Goal: Task Accomplishment & Management: Complete application form

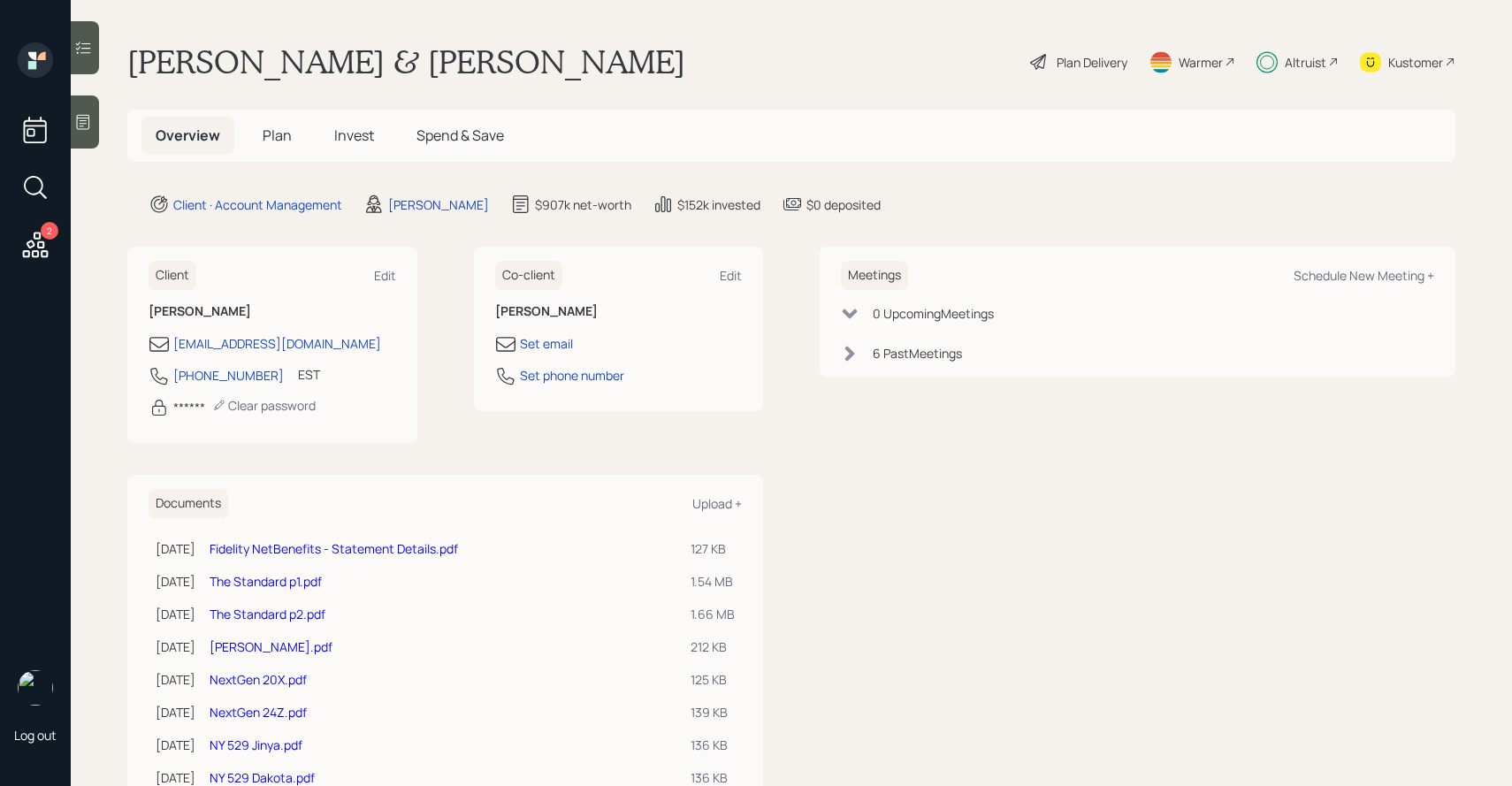
click at [285, 130] on span "Plan" at bounding box center [278, 136] width 30 height 20
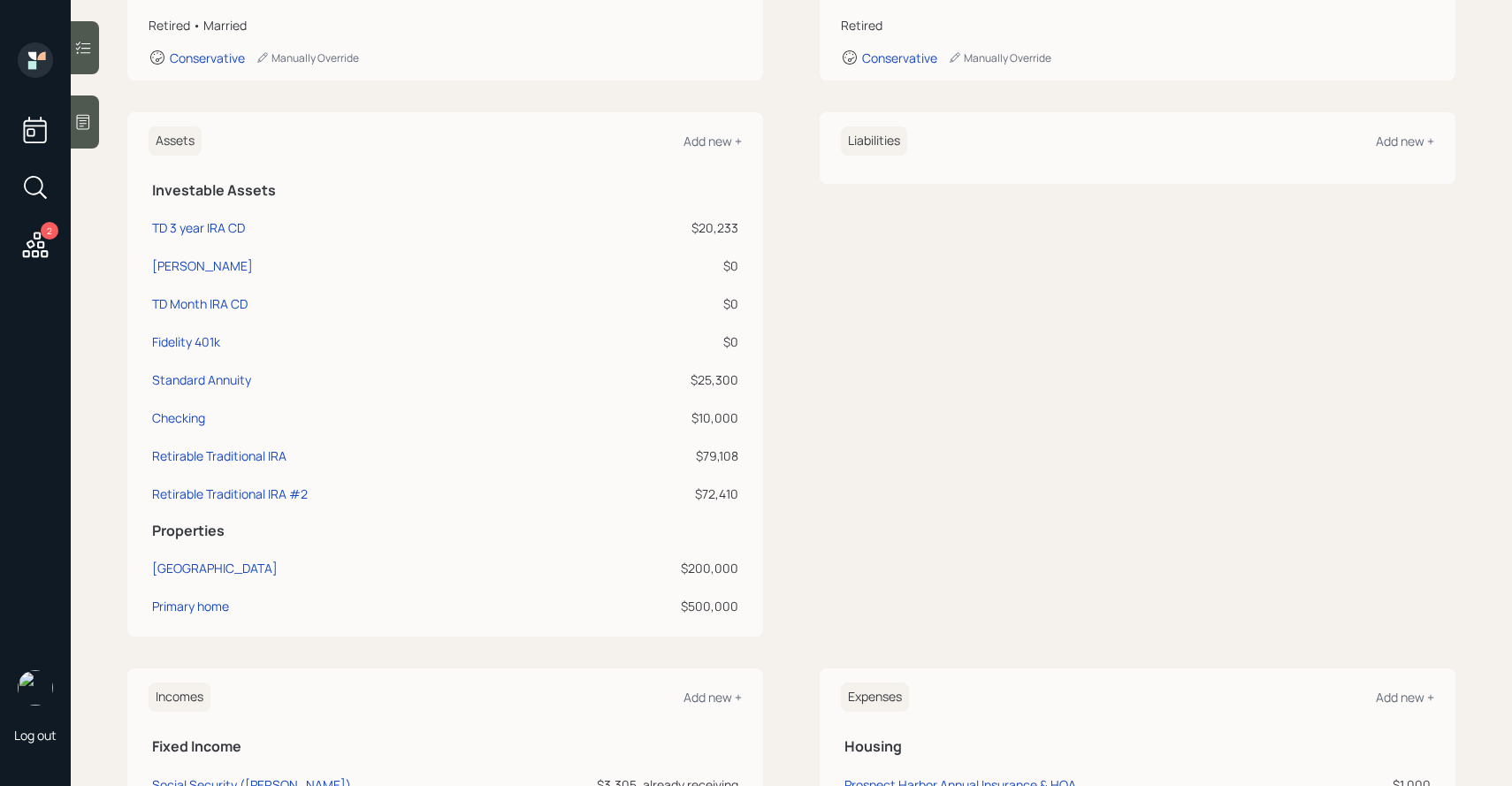
scroll to position [386, 0]
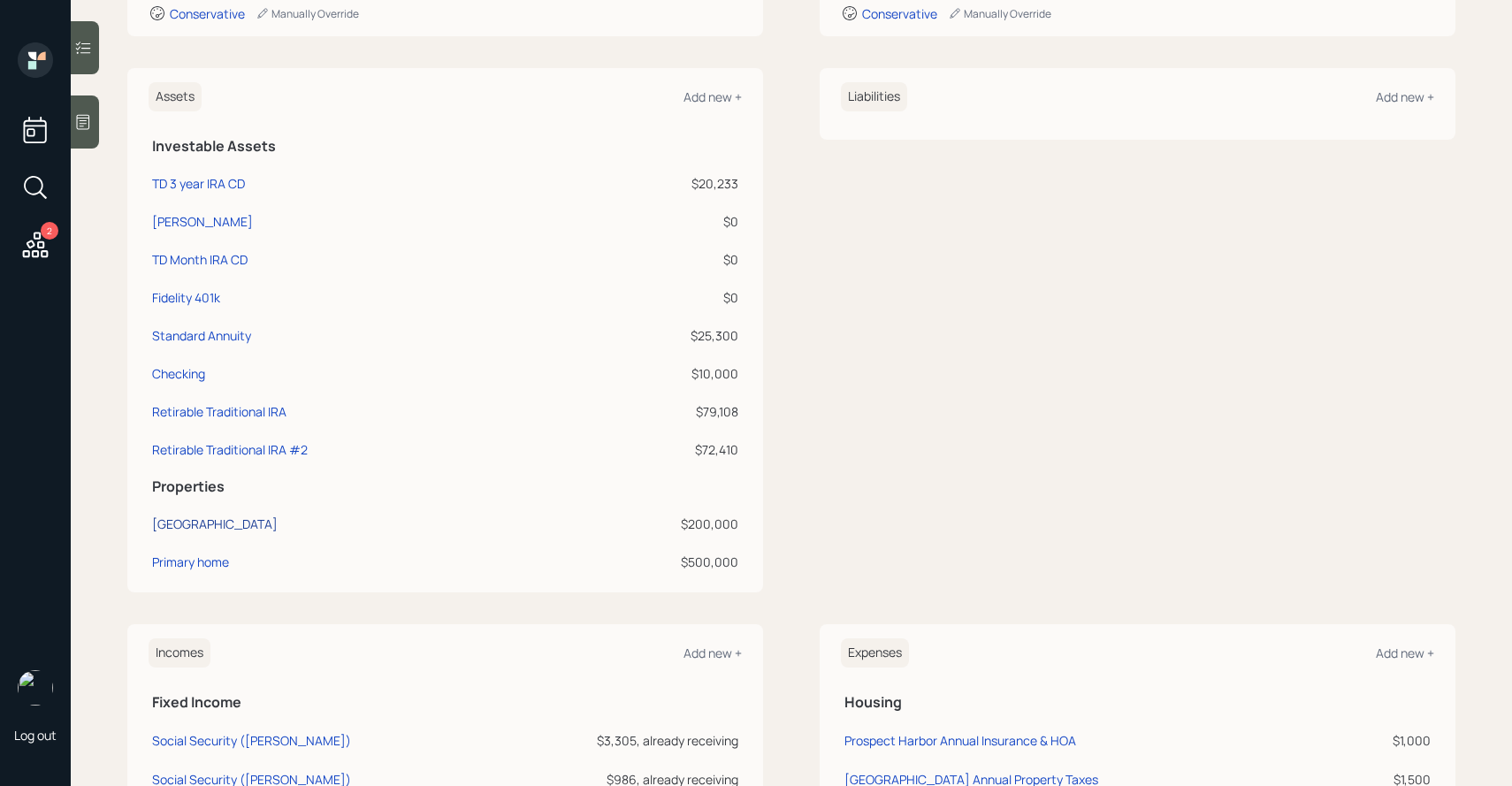
click at [217, 522] on div "Prospect Harbor" at bounding box center [215, 524] width 126 height 19
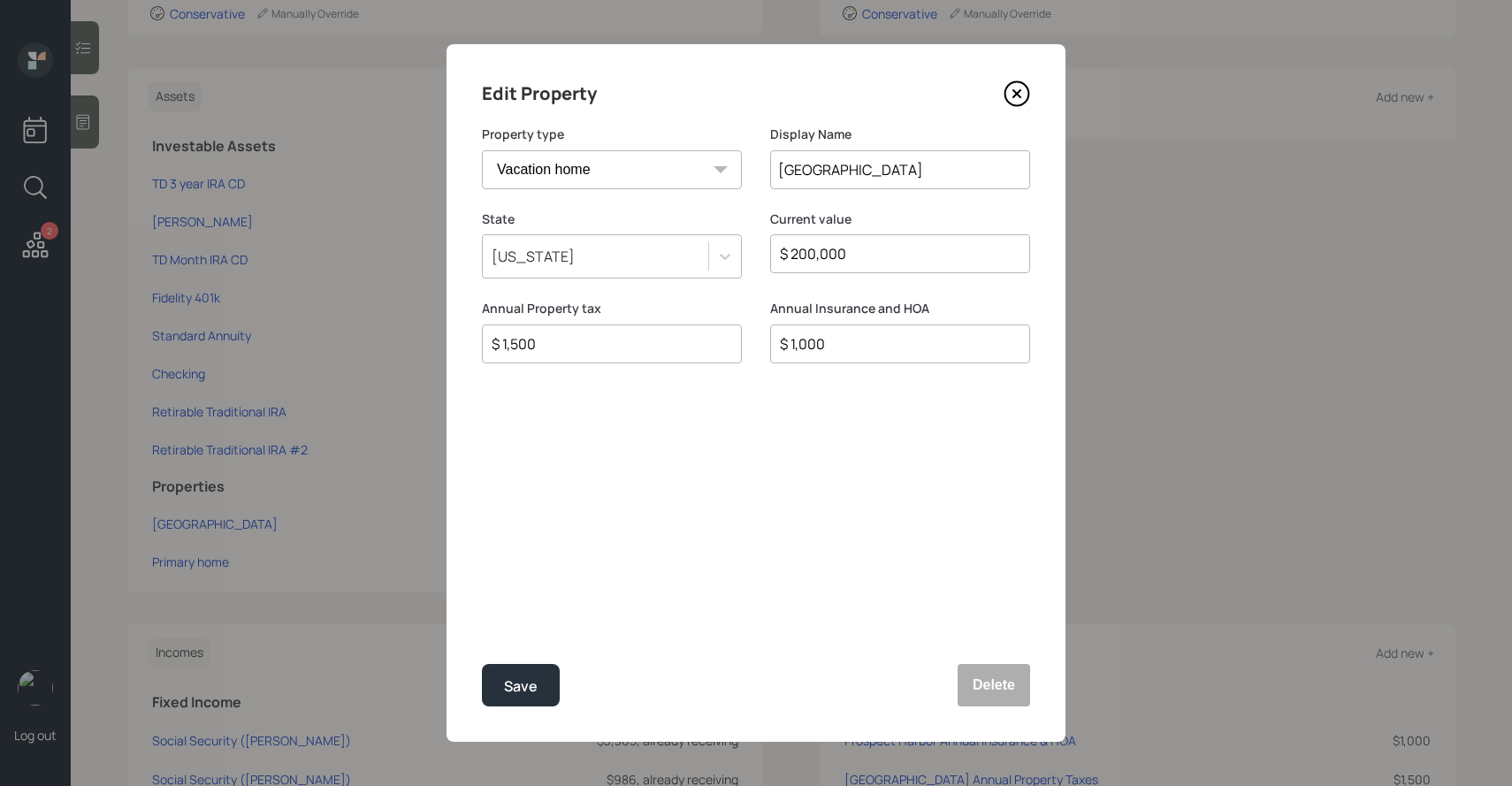
click at [872, 244] on input "$ 200,000" at bounding box center [892, 254] width 229 height 22
type input "$ 200,001"
click at [481, 664] on button "Save" at bounding box center [520, 685] width 78 height 42
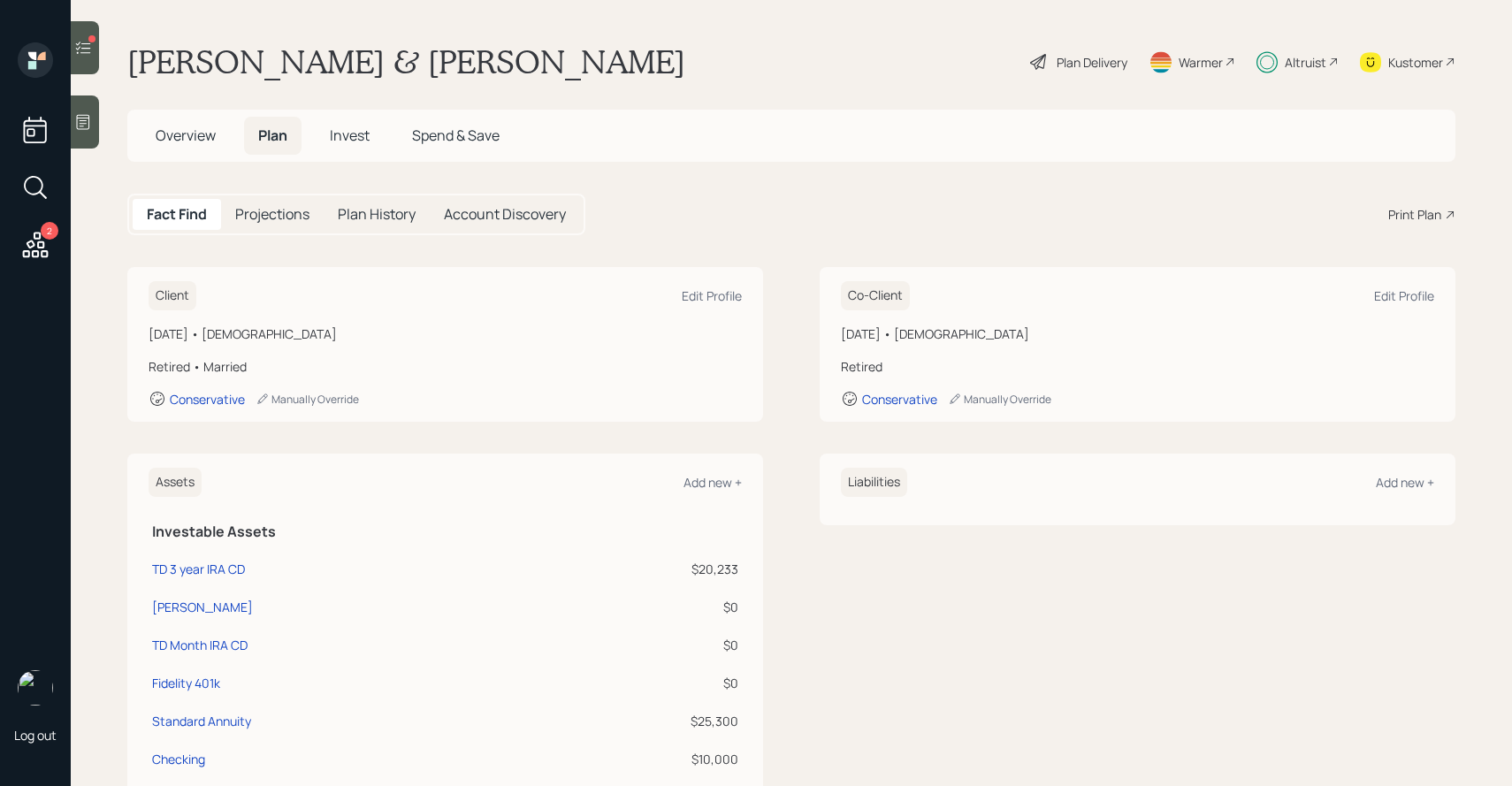
click at [85, 41] on icon at bounding box center [83, 48] width 18 height 18
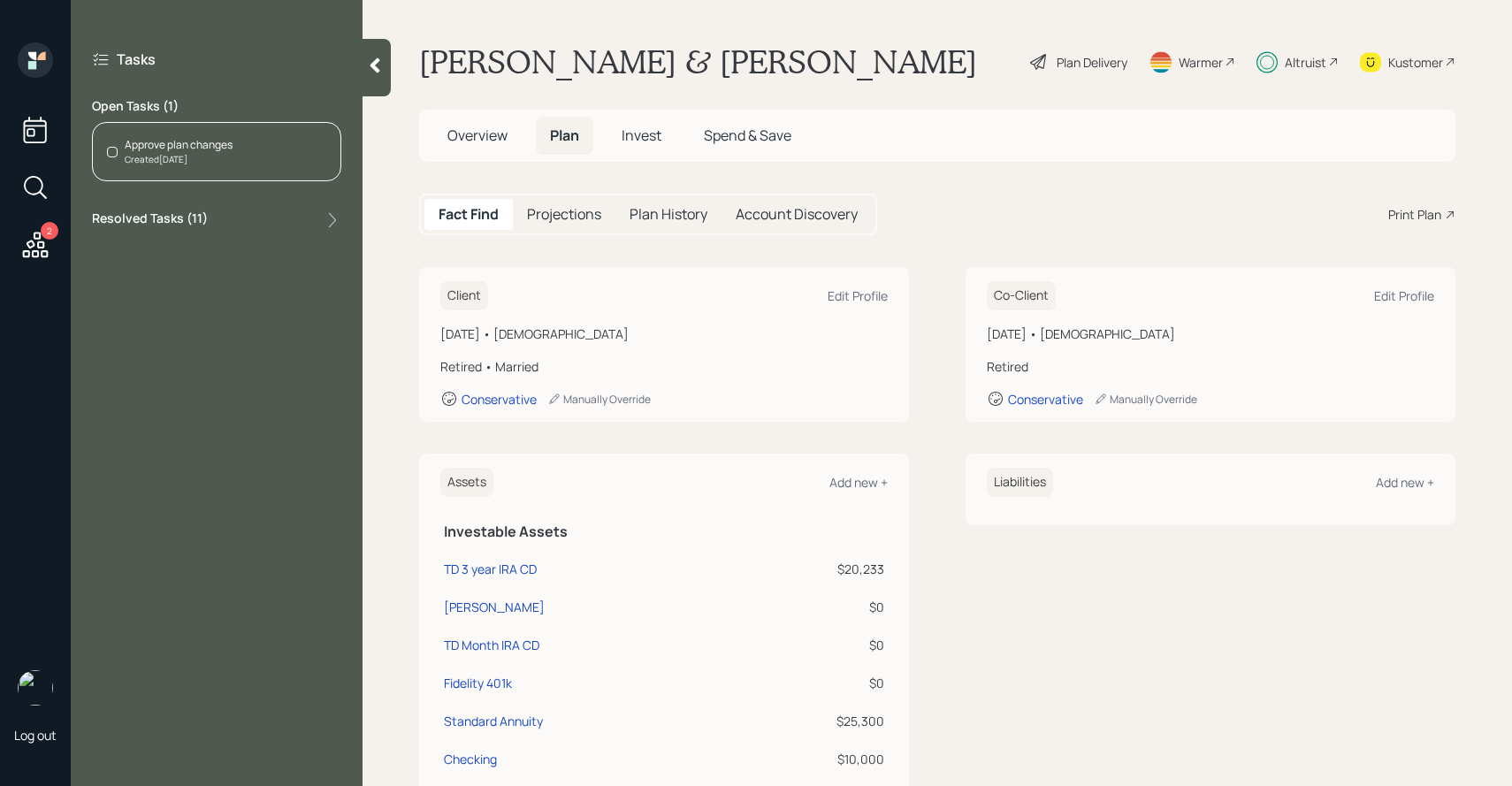
click at [182, 159] on div "Created Today" at bounding box center [179, 159] width 108 height 13
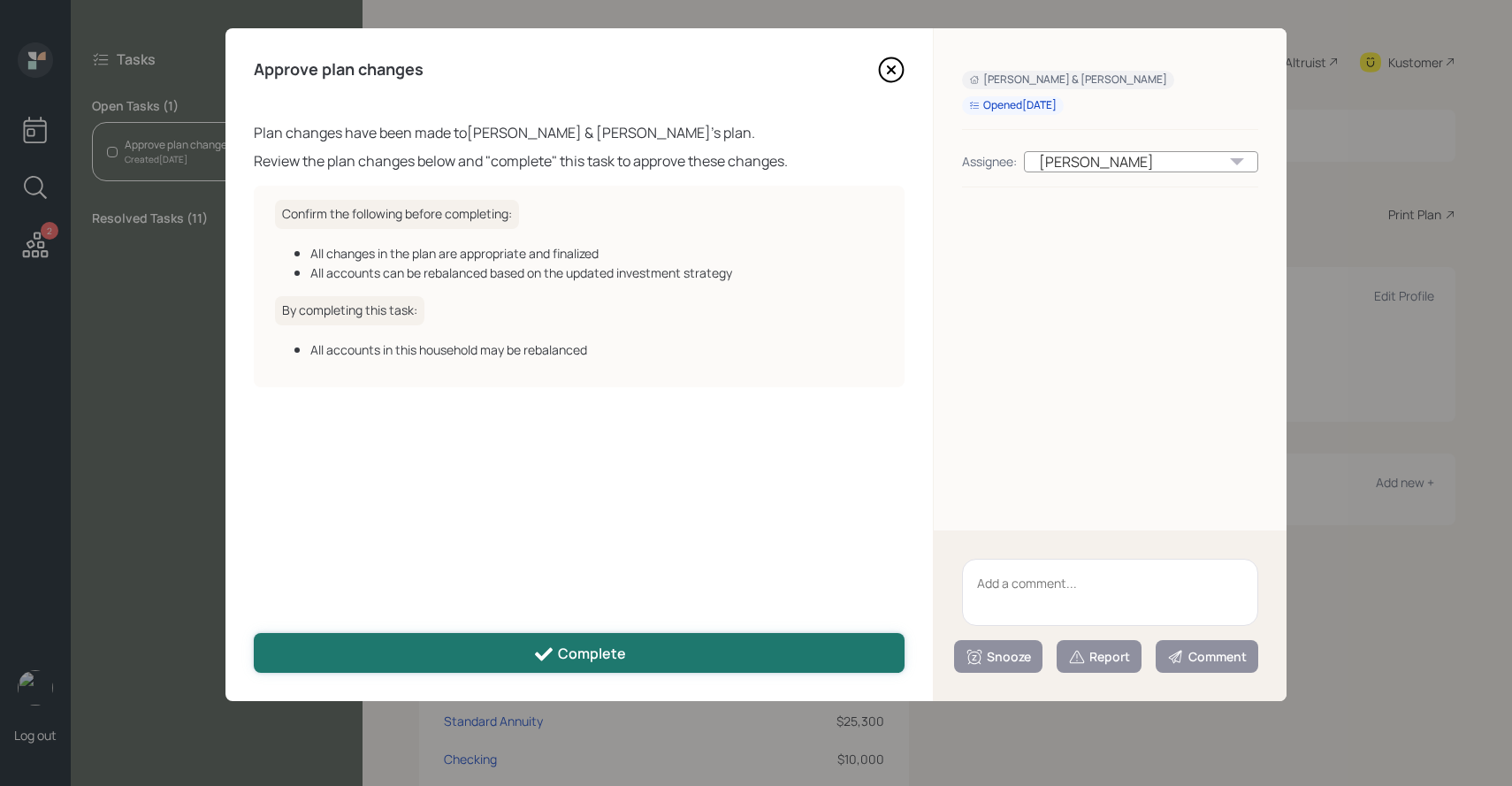
click at [411, 650] on button "Complete" at bounding box center [579, 653] width 651 height 39
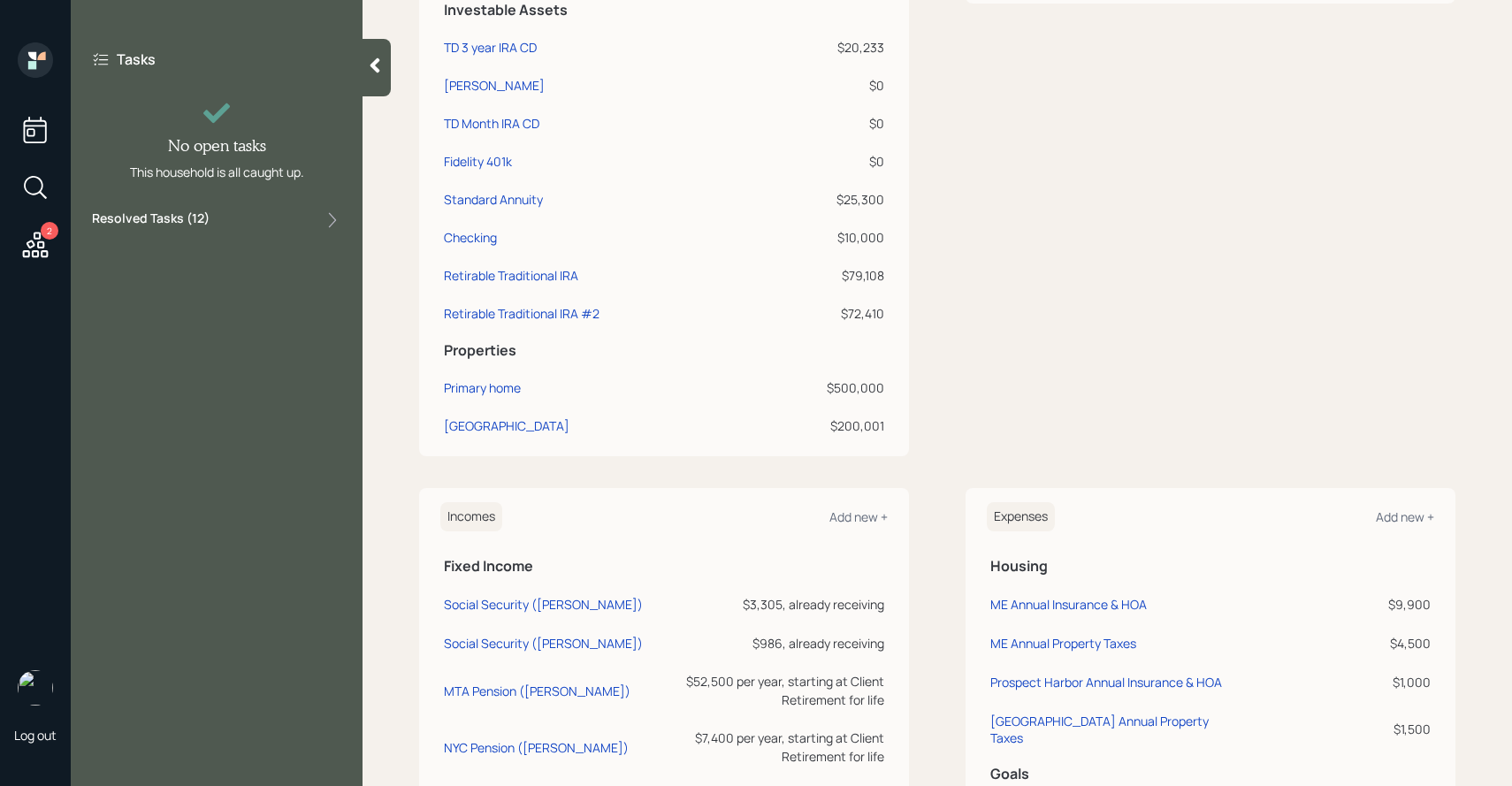
scroll to position [523, 0]
click at [502, 419] on div "[GEOGRAPHIC_DATA]" at bounding box center [507, 425] width 126 height 19
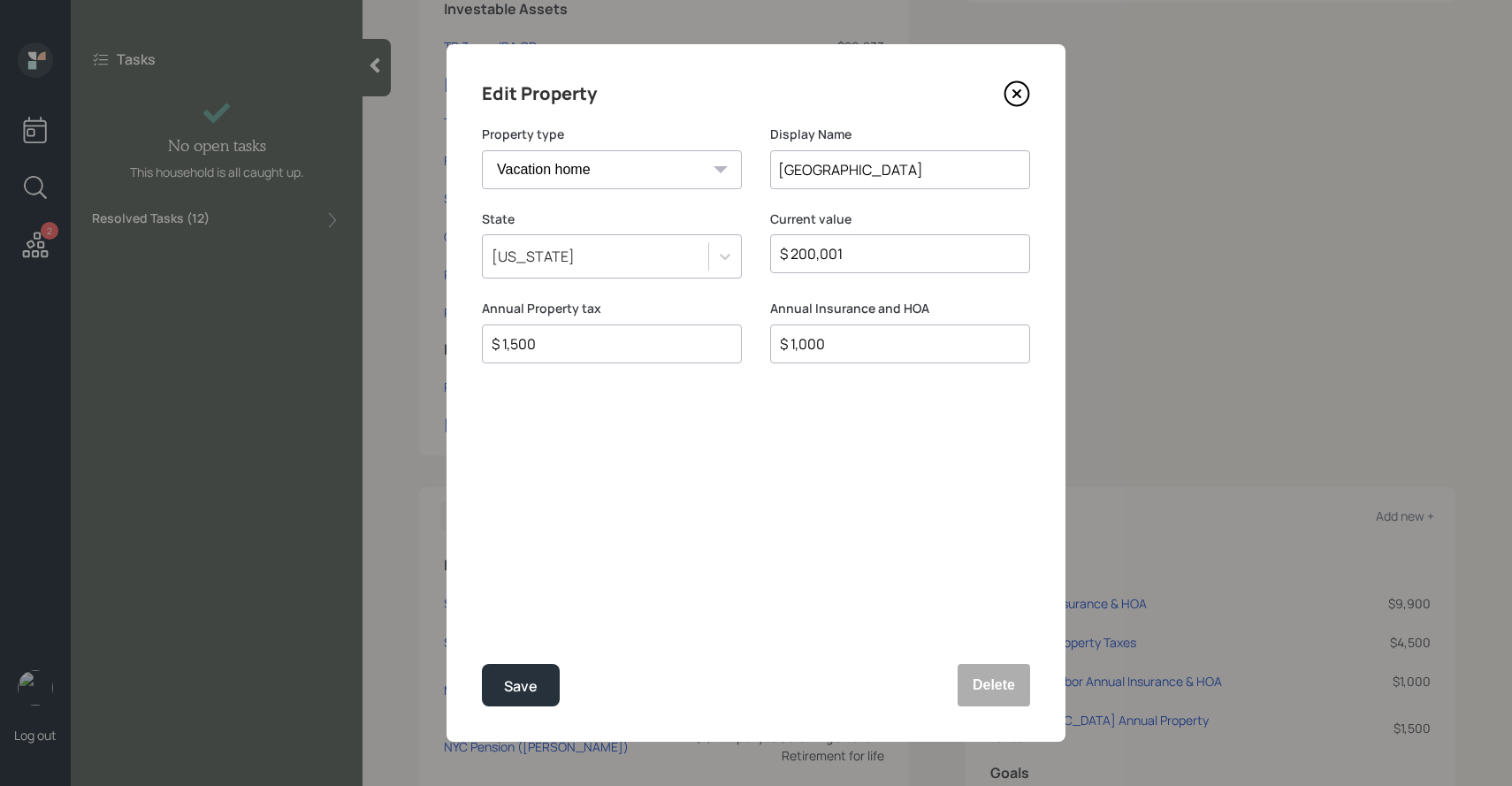
click at [872, 255] on input "$ 200,001" at bounding box center [892, 254] width 229 height 22
type input "$ 200,000"
click at [481, 664] on button "Save" at bounding box center [520, 685] width 78 height 42
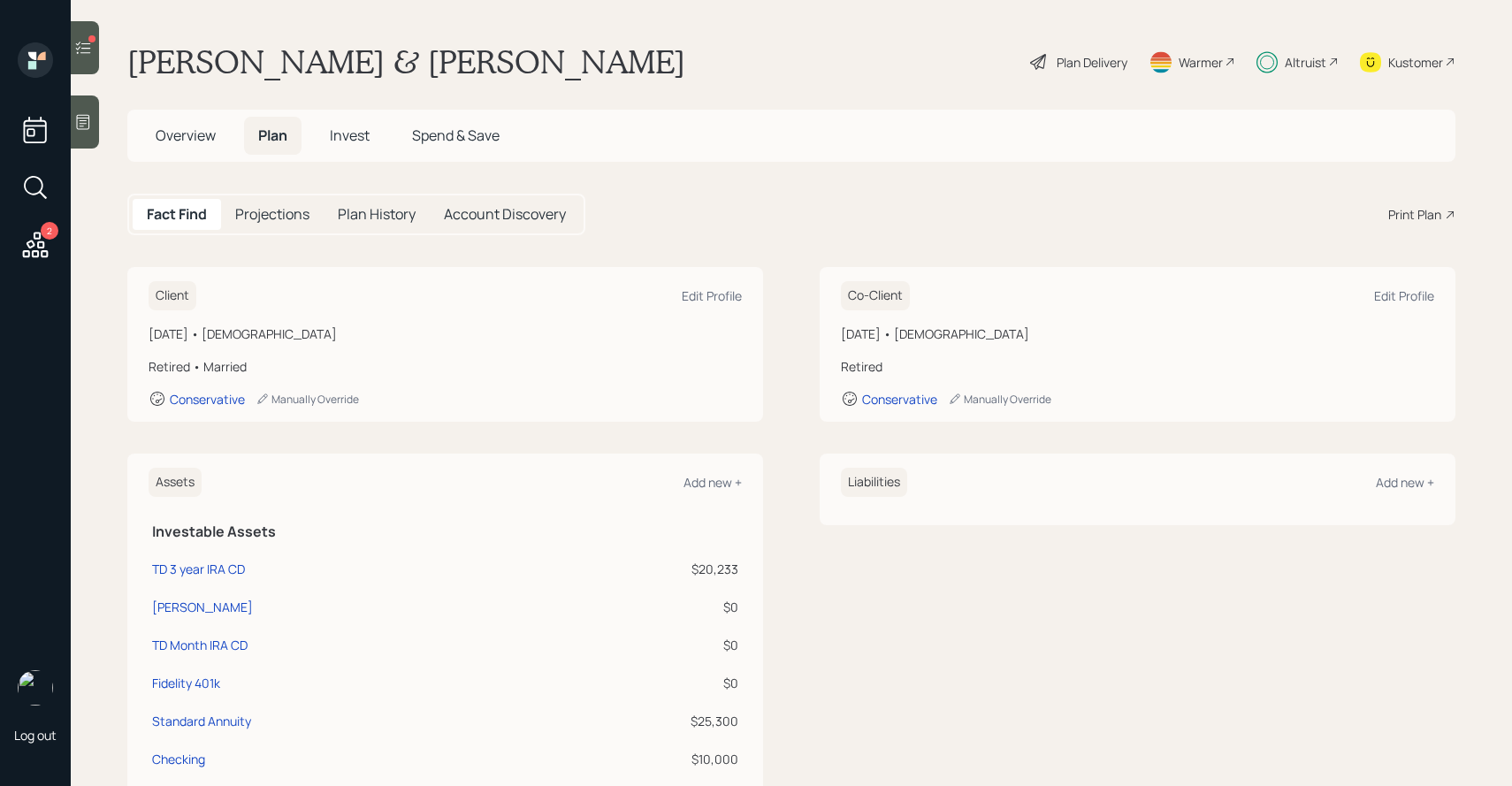
click at [82, 49] on icon at bounding box center [83, 48] width 18 height 18
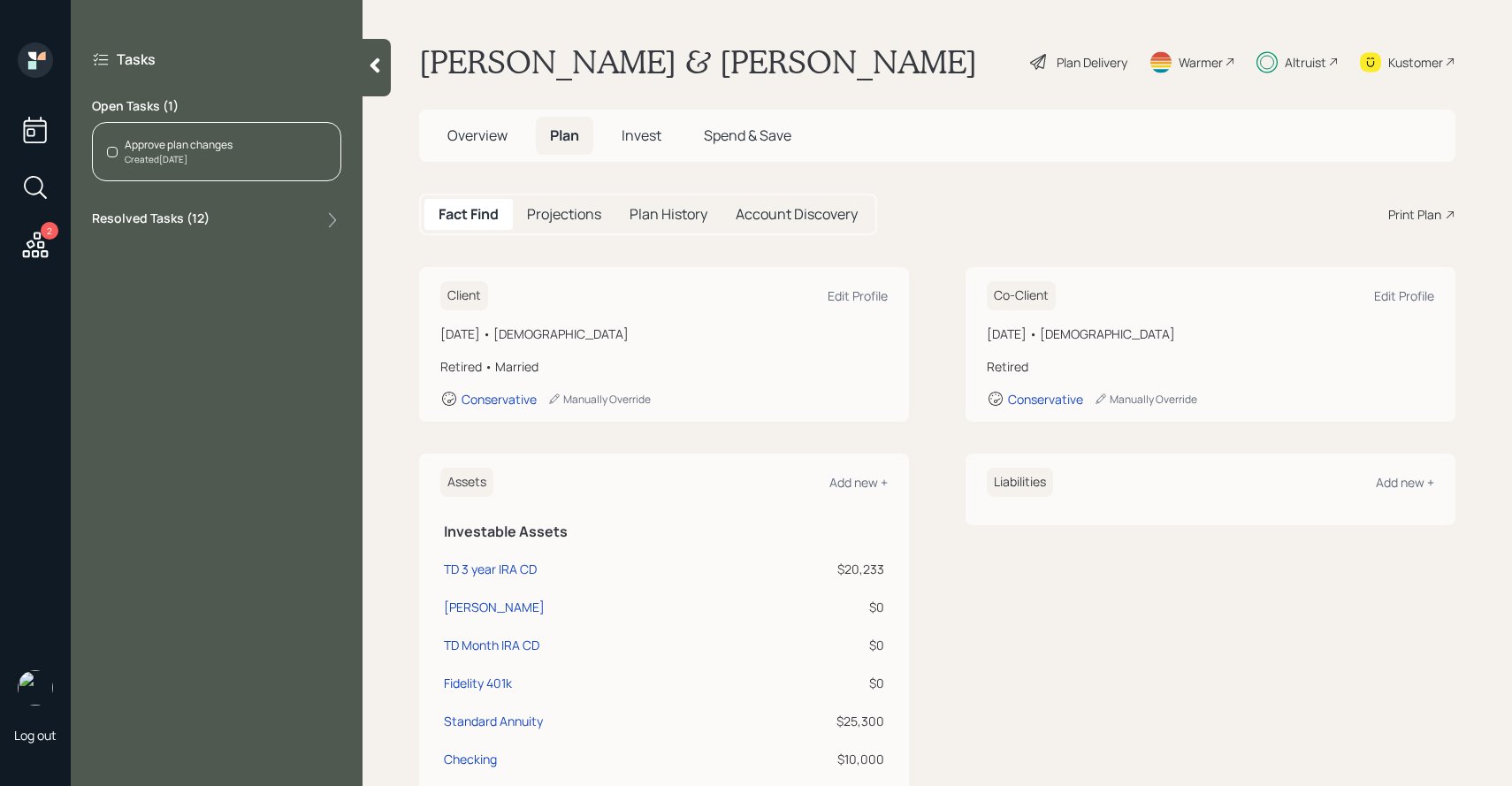
click at [185, 167] on div "Approve plan changes Created [DATE]" at bounding box center [216, 152] width 249 height 59
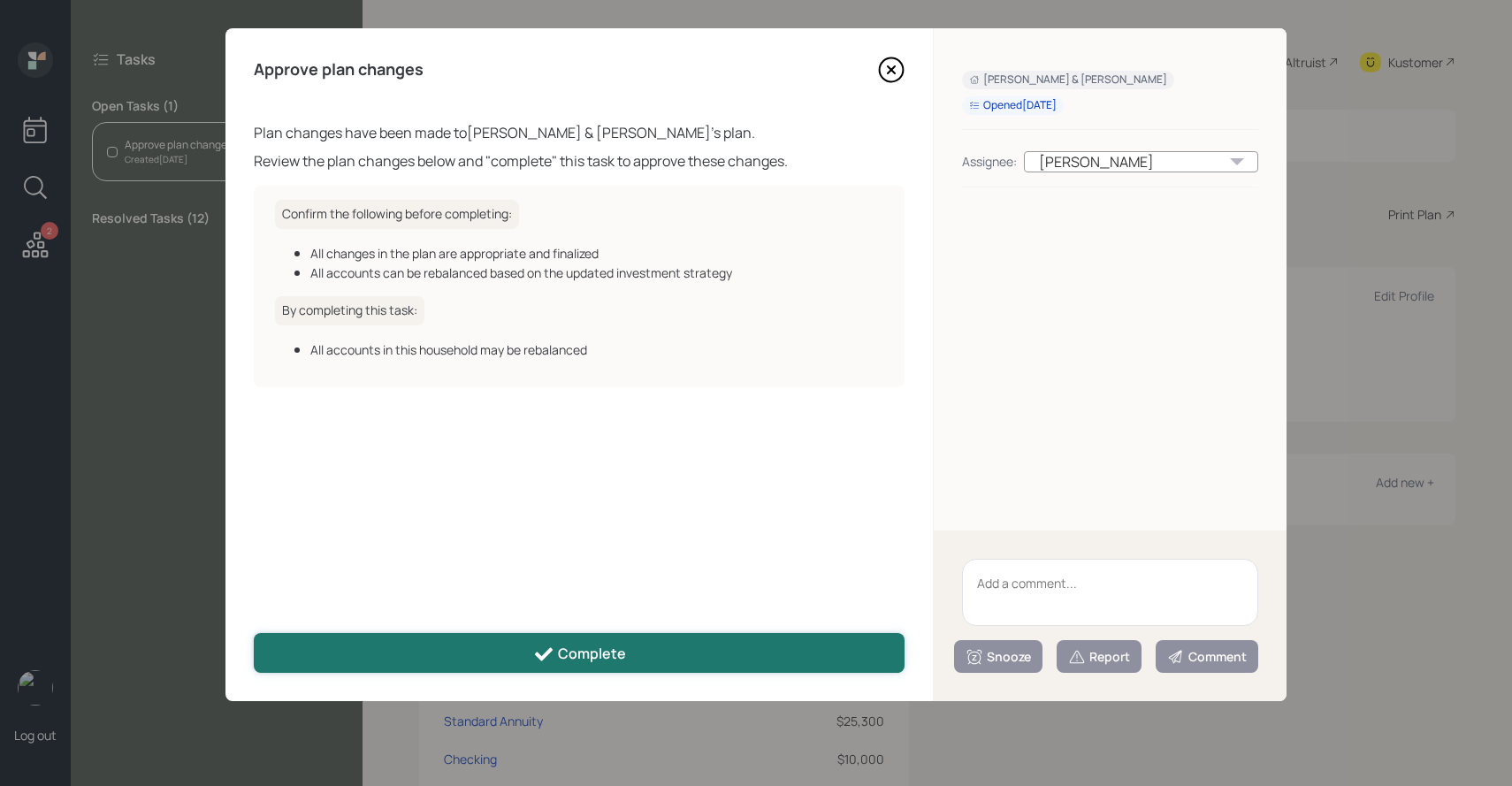
click at [469, 656] on button "Complete" at bounding box center [579, 653] width 651 height 39
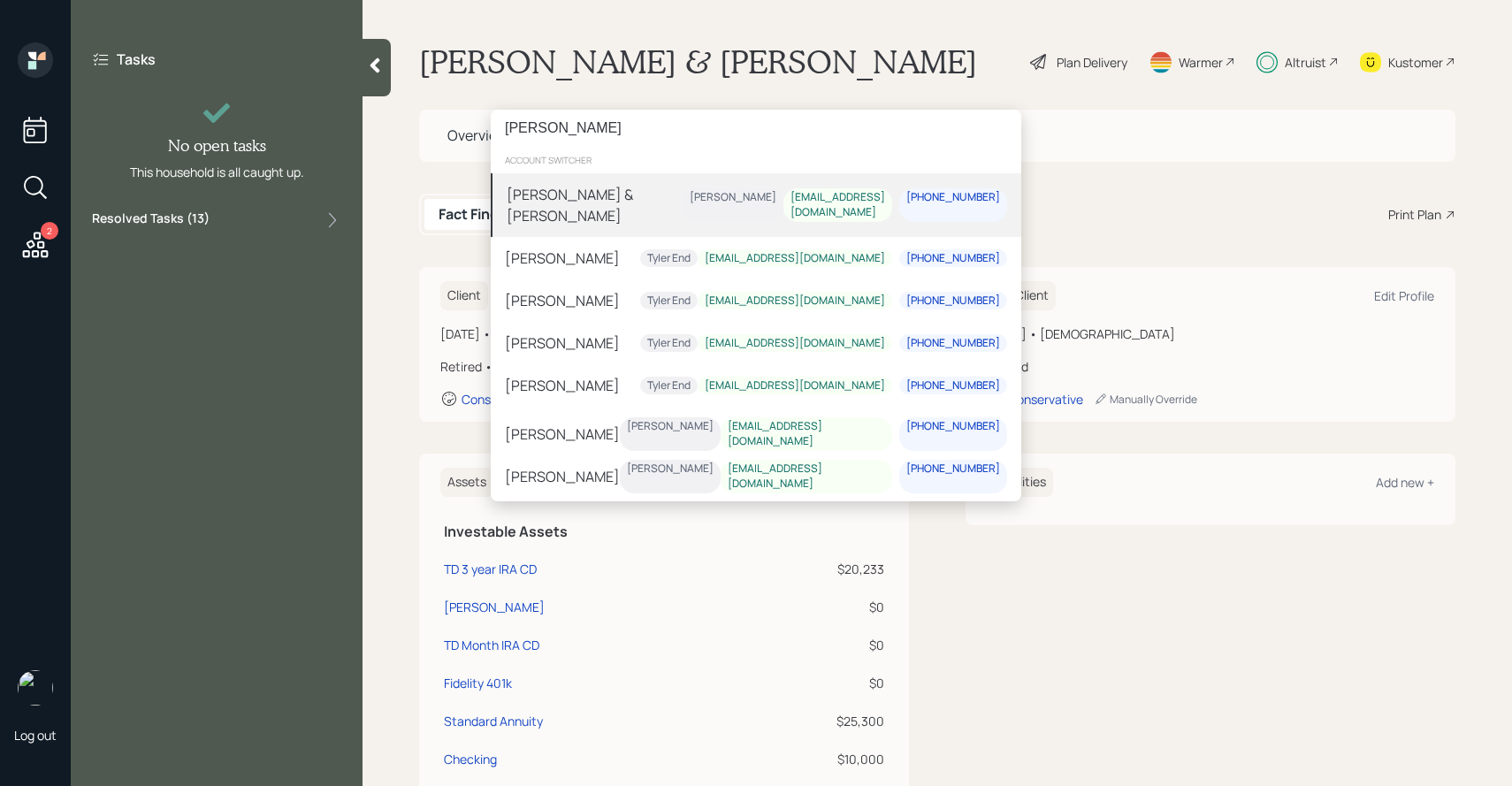
type input "robert b"
click at [734, 206] on div "Harrison Schaefer" at bounding box center [732, 198] width 87 height 15
